Goal: Task Accomplishment & Management: Manage account settings

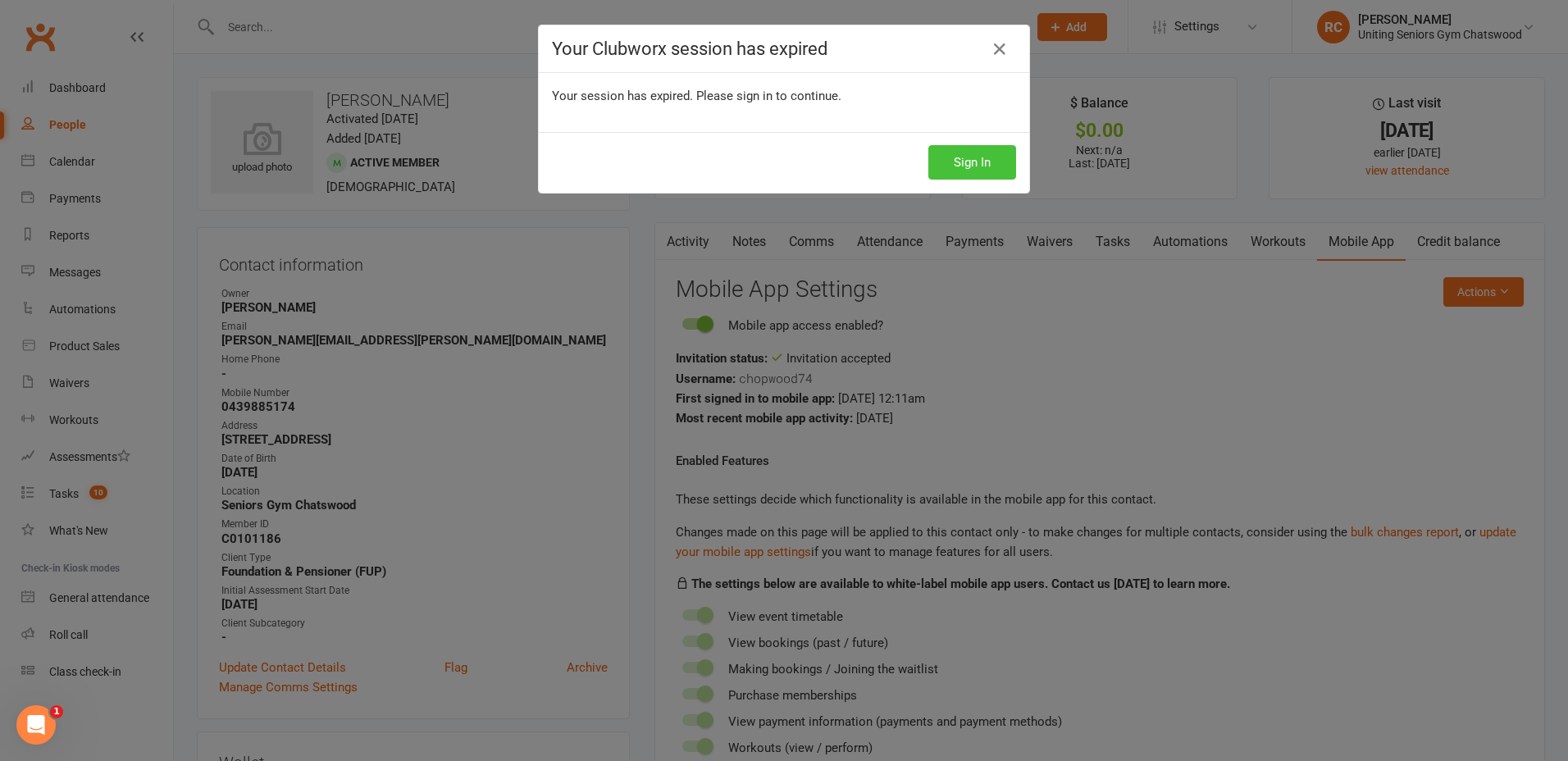
click at [944, 161] on button "Sign In" at bounding box center [972, 162] width 87 height 34
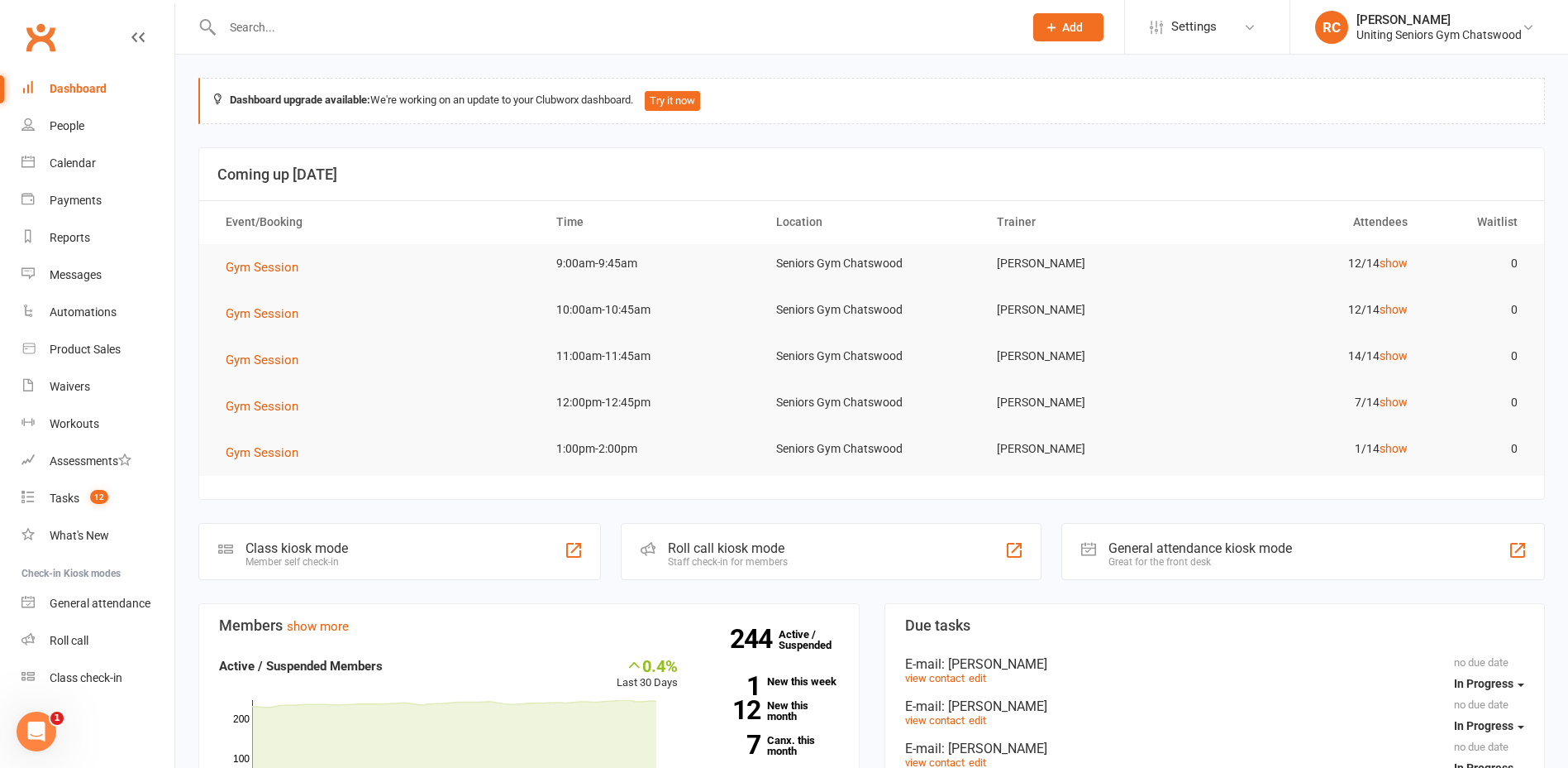
click at [645, 25] on input "text" at bounding box center [615, 27] width 794 height 23
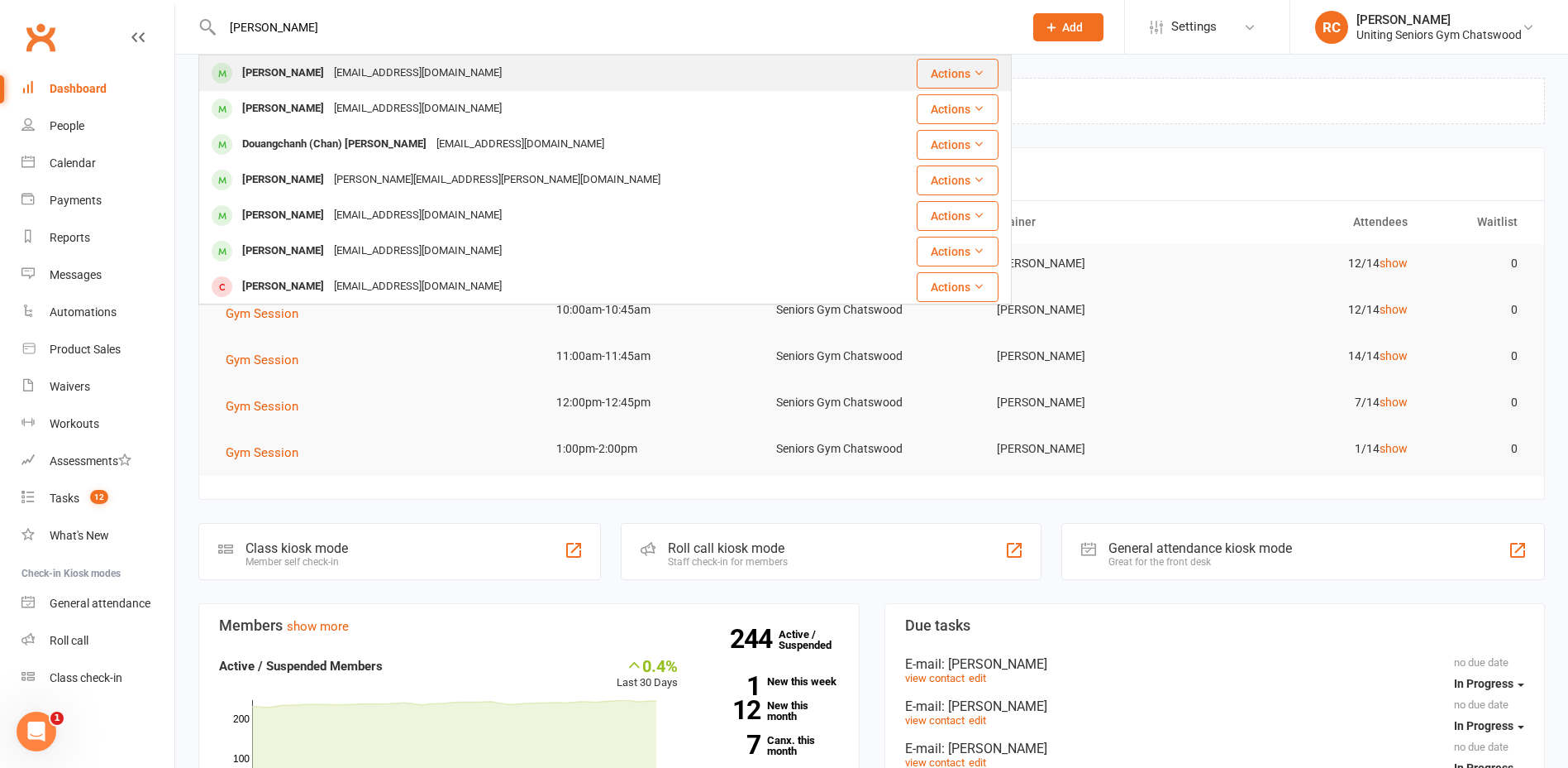
type input "[PERSON_NAME]"
click at [401, 73] on div "[EMAIL_ADDRESS][DOMAIN_NAME]" at bounding box center [418, 73] width 178 height 24
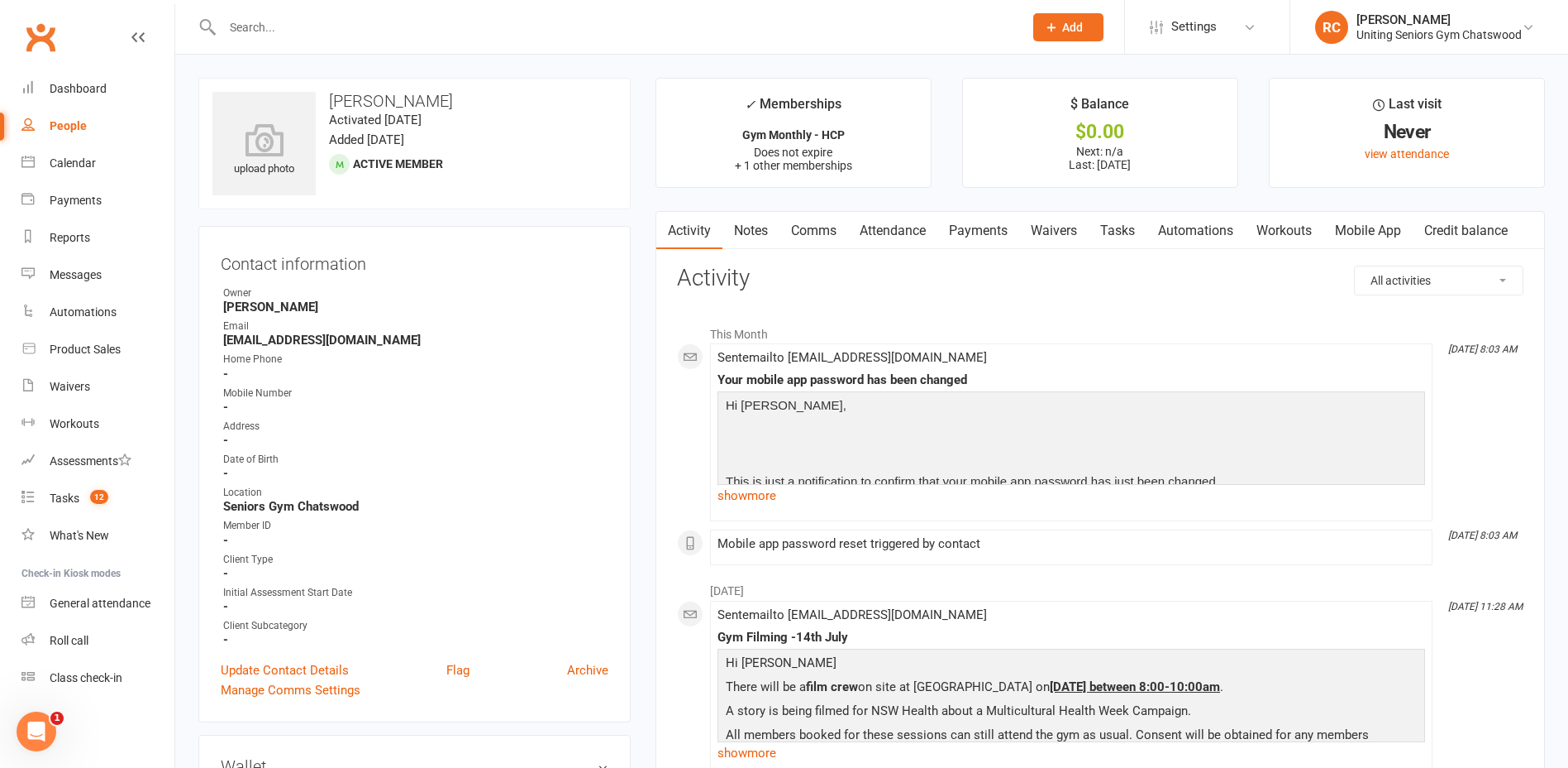
click at [1375, 226] on link "Mobile App" at bounding box center [1368, 231] width 89 height 38
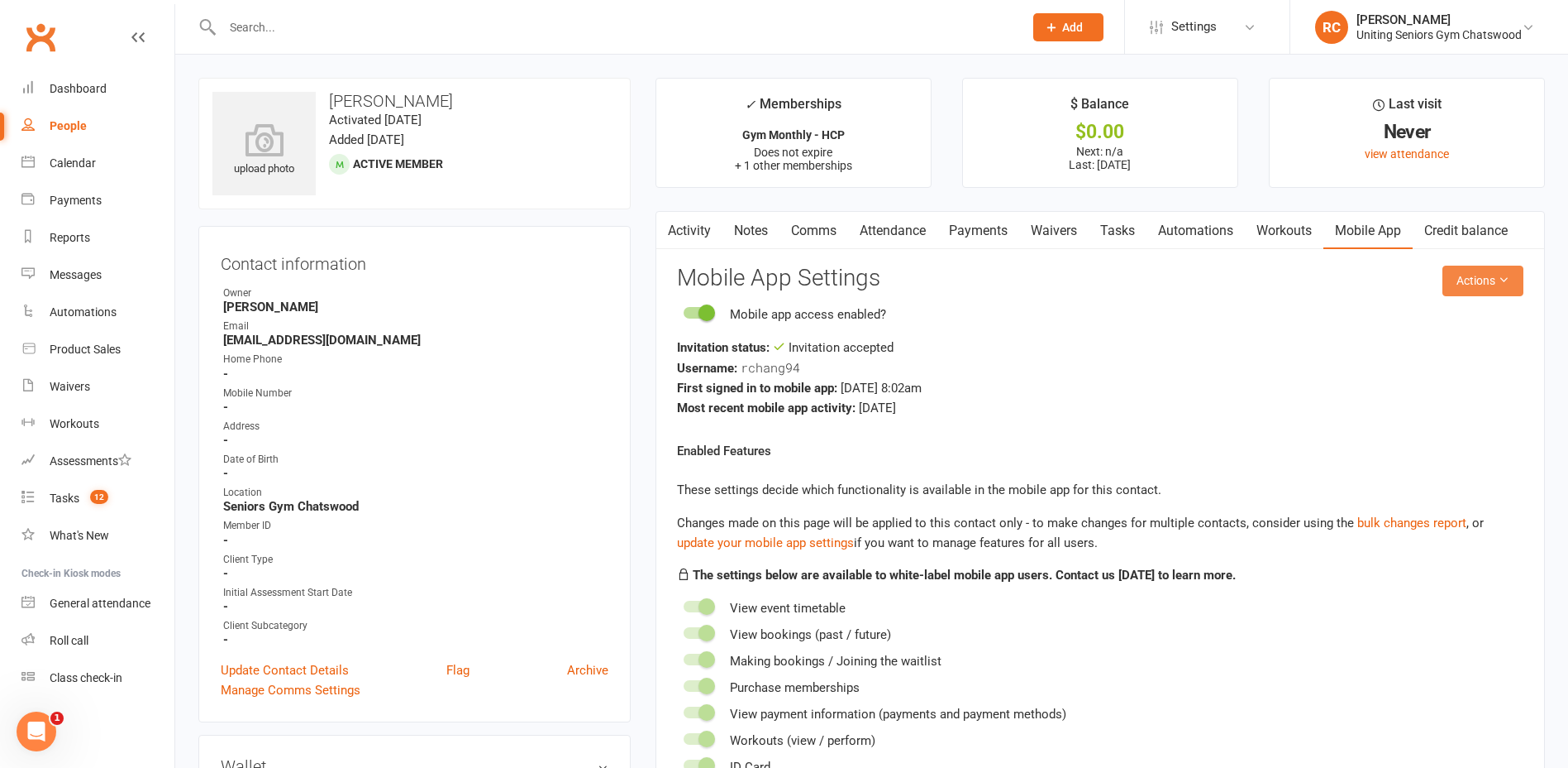
click at [1464, 277] on button "Actions" at bounding box center [1483, 280] width 81 height 29
click at [1424, 379] on link "Reset password" at bounding box center [1429, 384] width 164 height 33
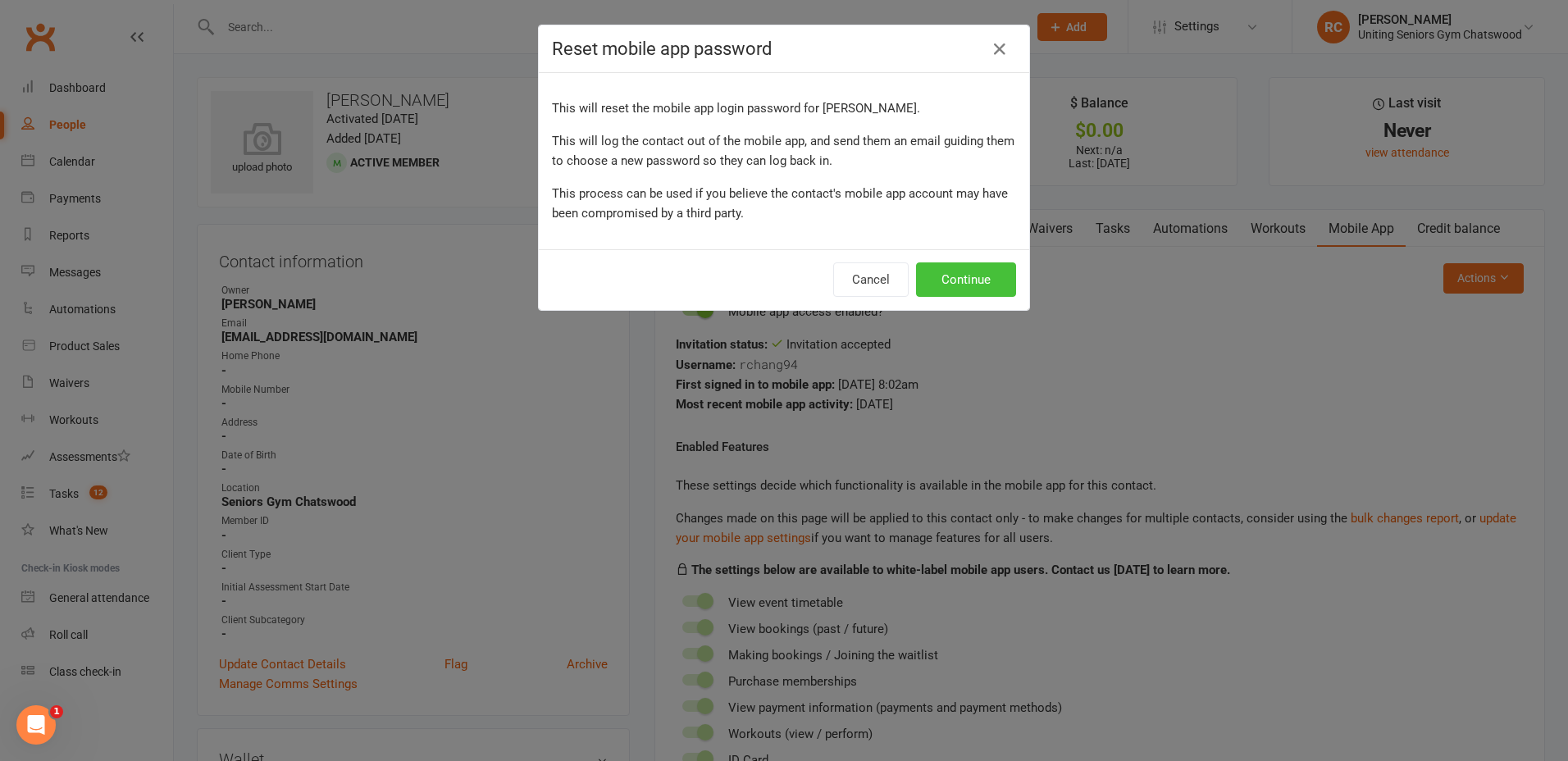
click at [962, 264] on button "Continue" at bounding box center [966, 279] width 100 height 34
